Goal: Task Accomplishment & Management: Use online tool/utility

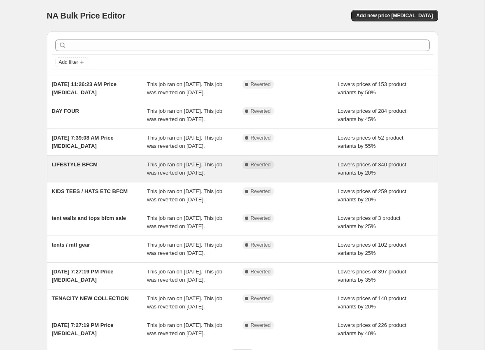
scroll to position [157, 0]
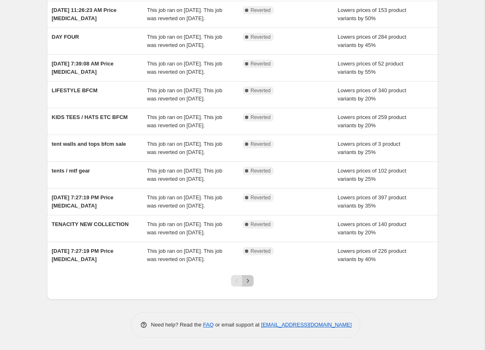
click at [248, 283] on icon "Next" at bounding box center [248, 281] width 8 height 8
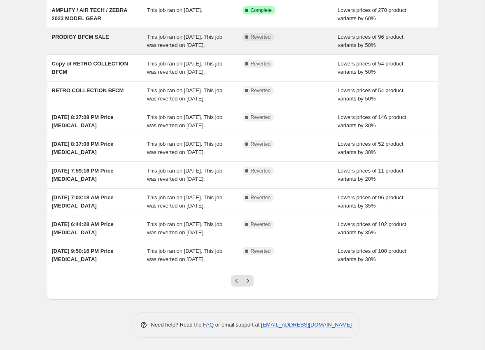
scroll to position [148, 0]
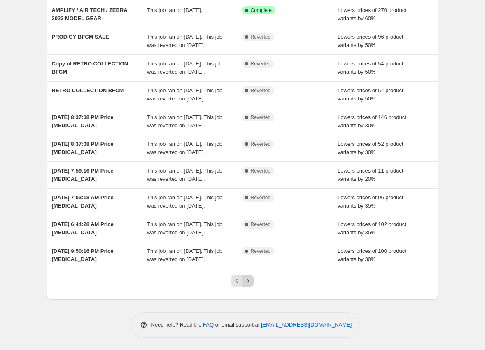
click at [248, 277] on icon "Next" at bounding box center [248, 281] width 8 height 8
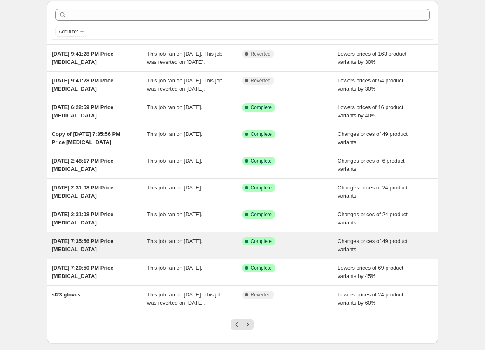
scroll to position [40, 0]
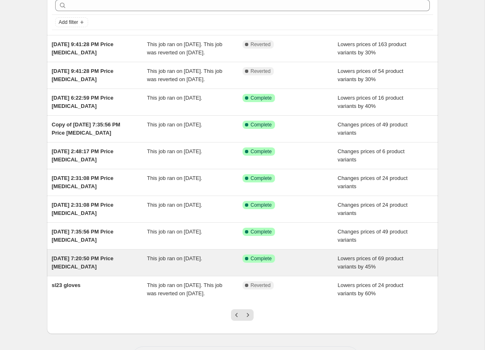
click at [217, 271] on div "This job ran on April 8, 2024." at bounding box center [195, 263] width 96 height 16
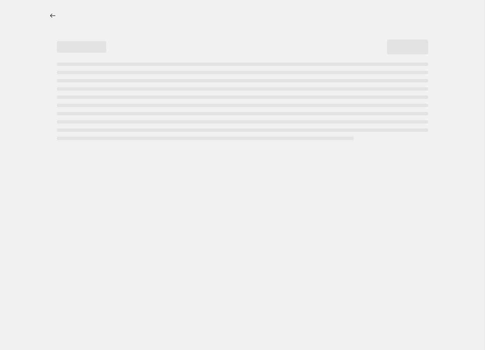
select select "percentage"
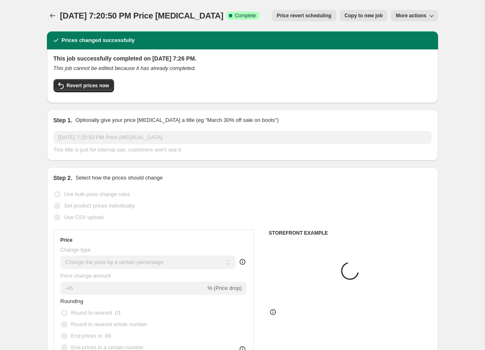
select select "collection"
